Goal: Task Accomplishment & Management: Use online tool/utility

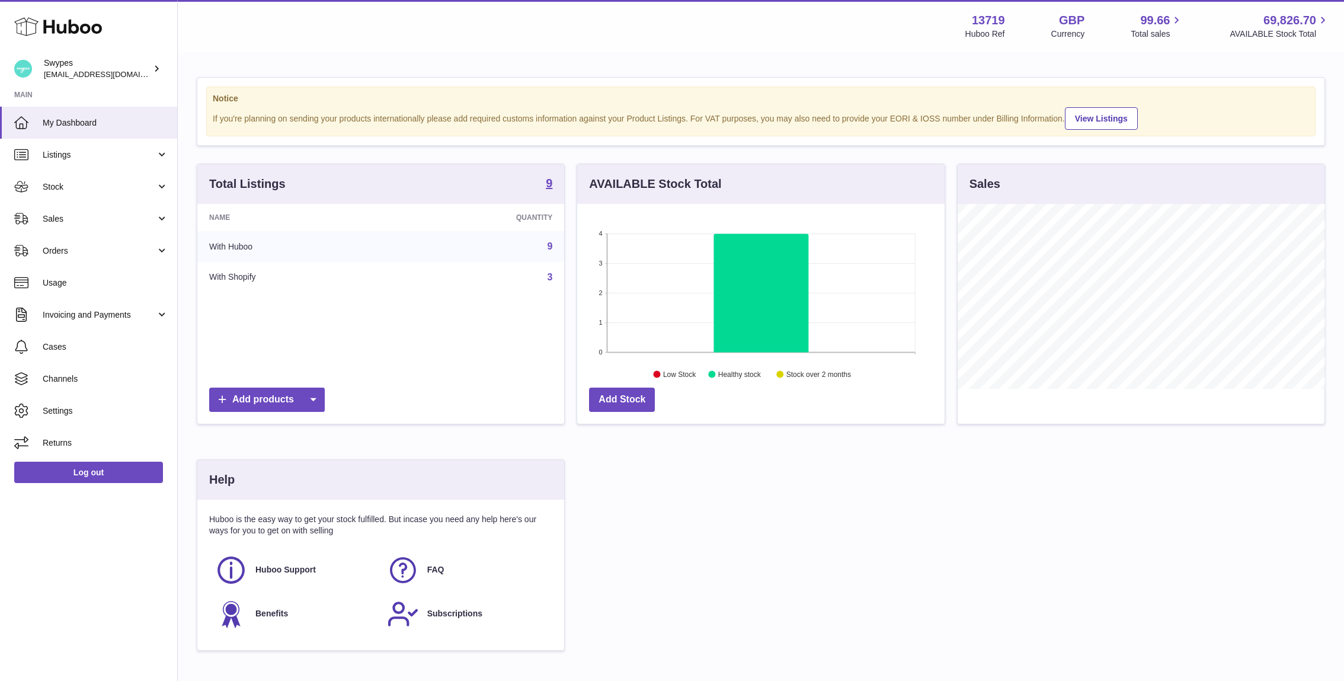
scroll to position [185, 367]
click at [111, 214] on span "Sales" at bounding box center [99, 218] width 113 height 11
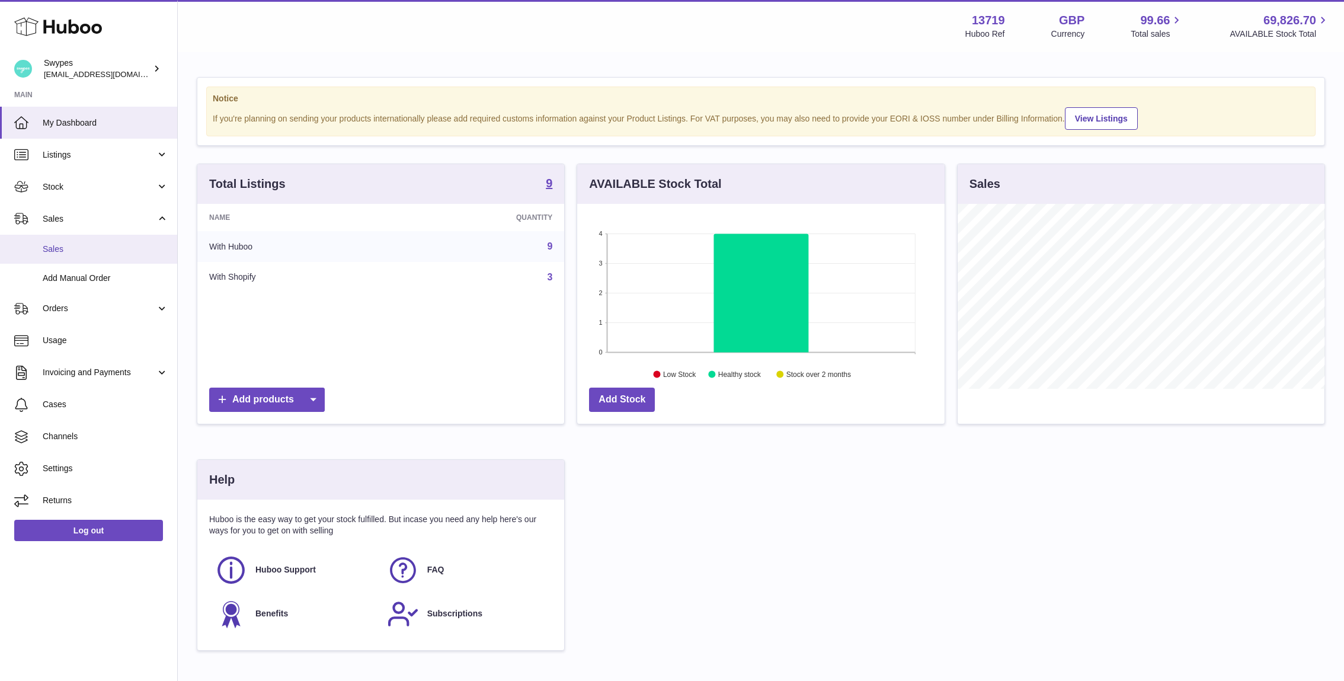
click at [111, 248] on span "Sales" at bounding box center [106, 249] width 126 height 11
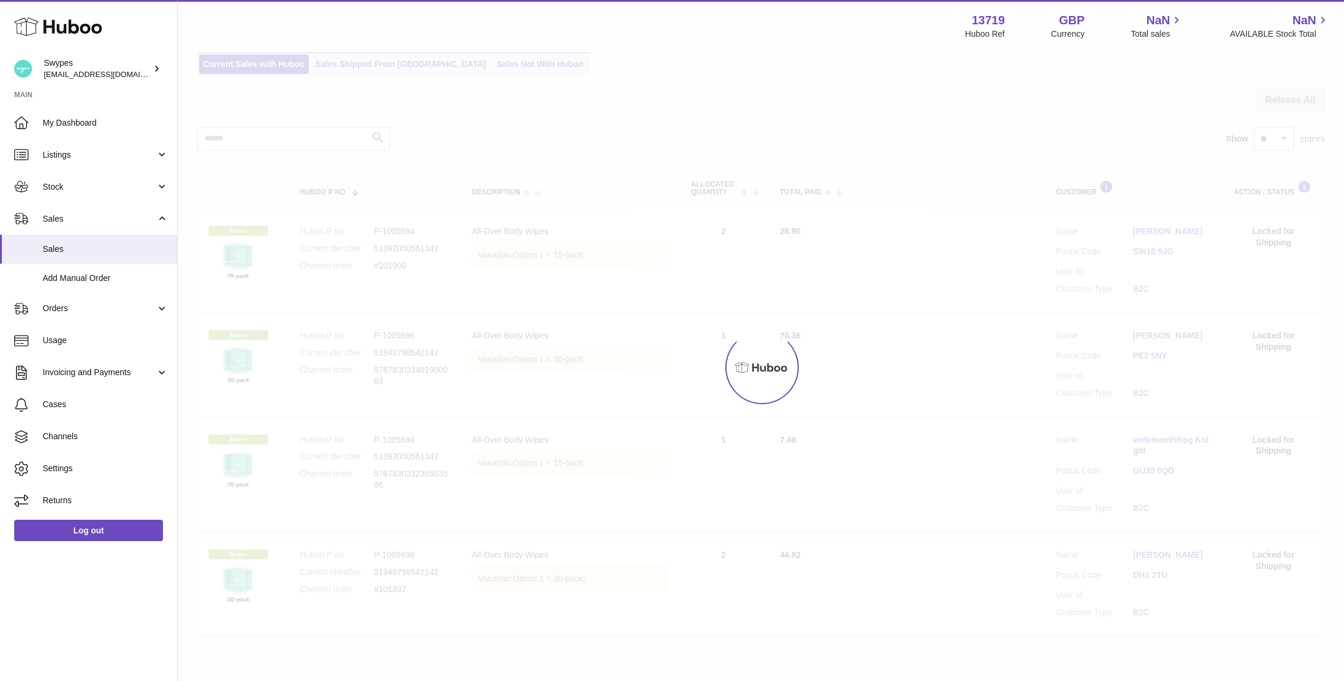
scroll to position [87, 0]
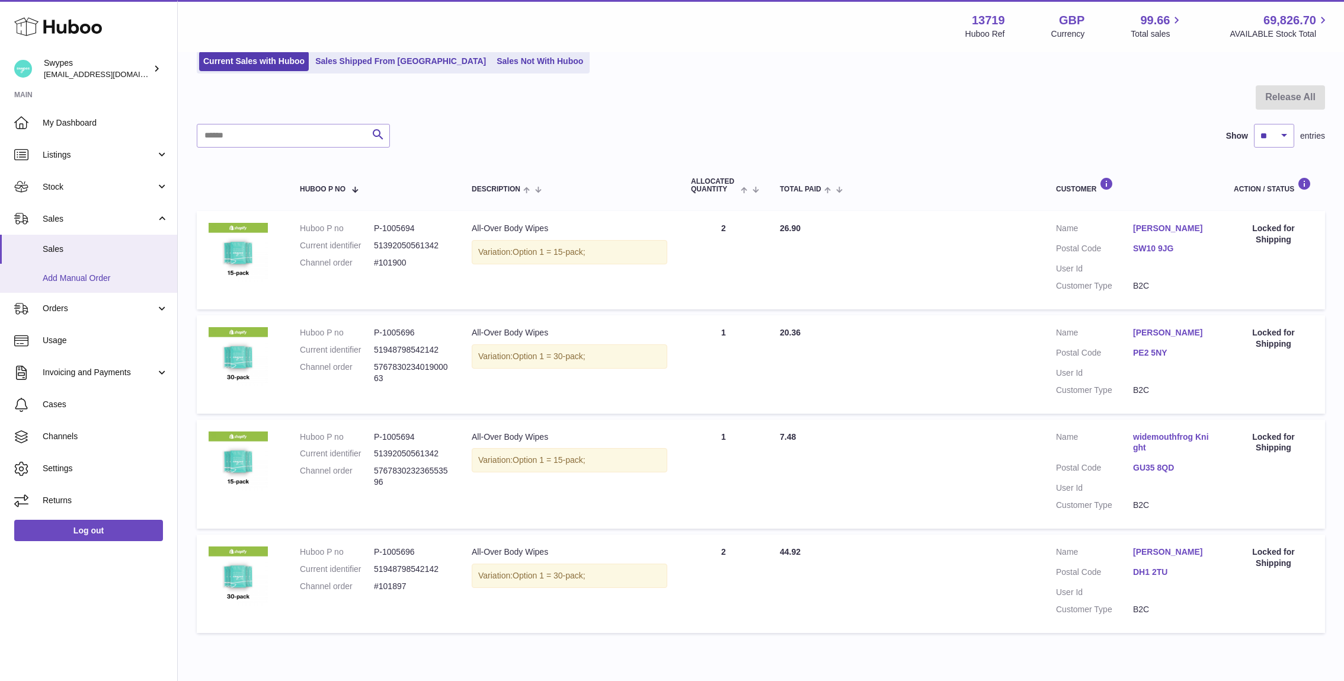
click at [122, 283] on span "Add Manual Order" at bounding box center [106, 278] width 126 height 11
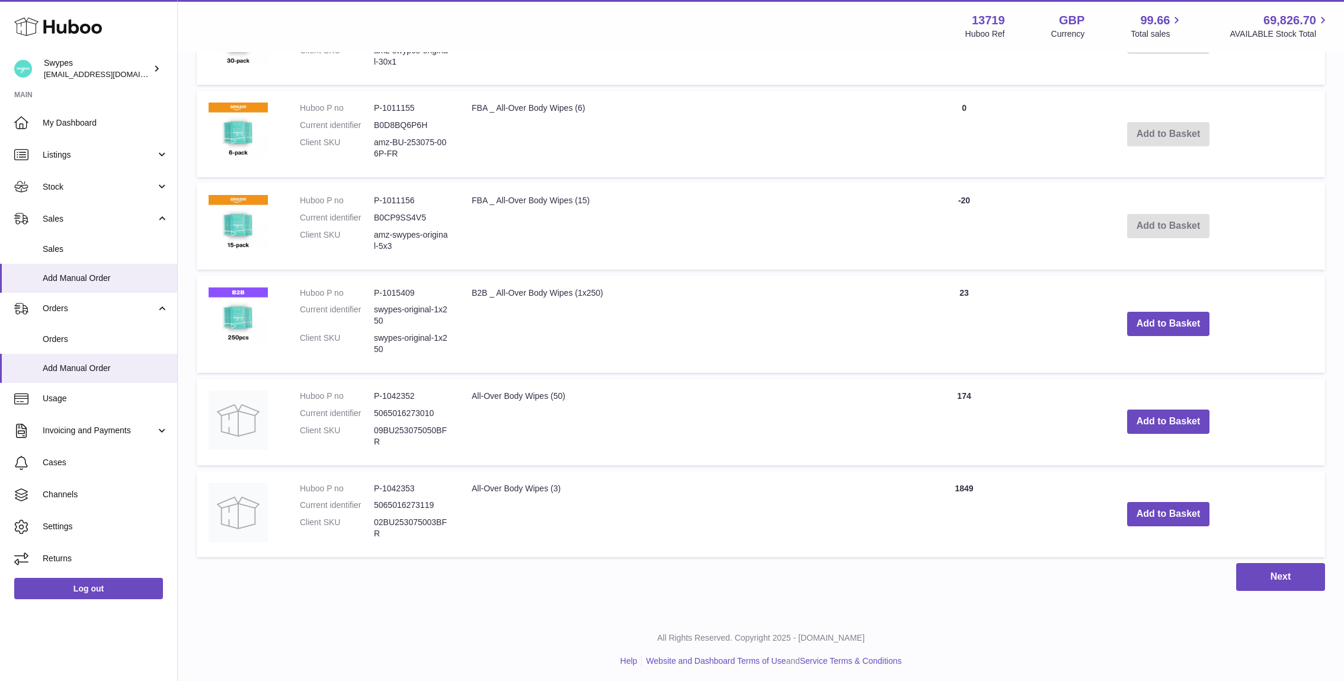
scroll to position [679, 0]
